Goal: Check status: Check status

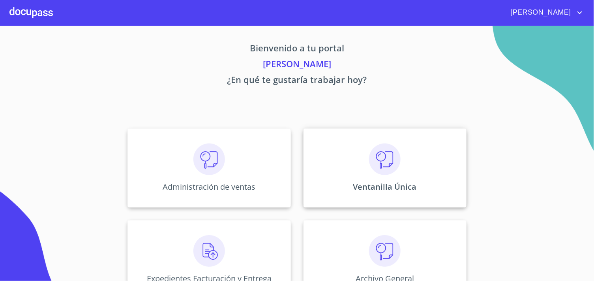
click at [360, 176] on div "Ventanilla Única" at bounding box center [384, 167] width 163 height 79
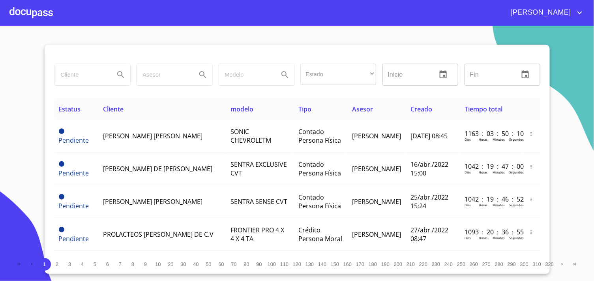
click at [72, 79] on input "search" at bounding box center [81, 74] width 54 height 21
type input "[PERSON_NAME]"
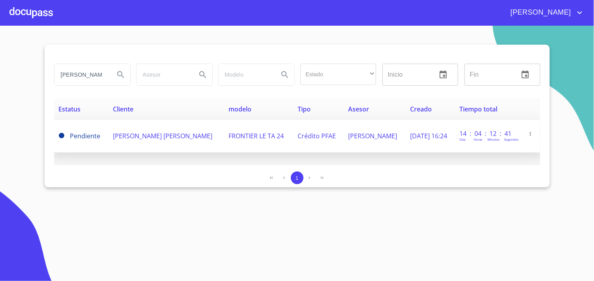
click at [170, 146] on td "[PERSON_NAME] [PERSON_NAME]" at bounding box center [167, 136] width 116 height 33
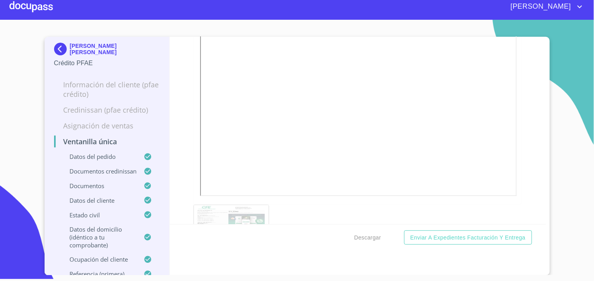
scroll to position [887, 0]
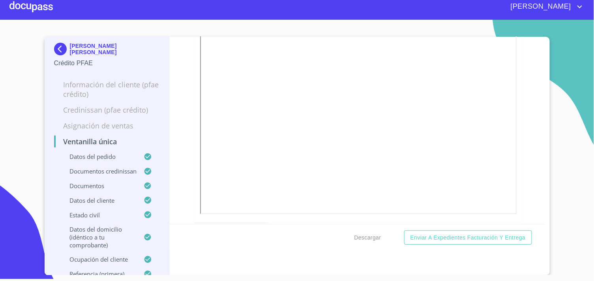
scroll to position [2927, 0]
